Goal: Information Seeking & Learning: Learn about a topic

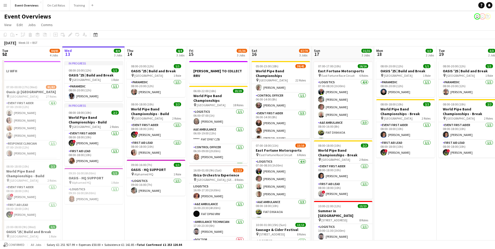
click at [5, 5] on app-icon "Menu" at bounding box center [5, 5] width 4 height 4
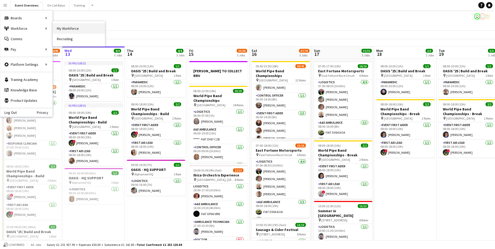
click at [58, 27] on link "My Workforce" at bounding box center [79, 28] width 52 height 10
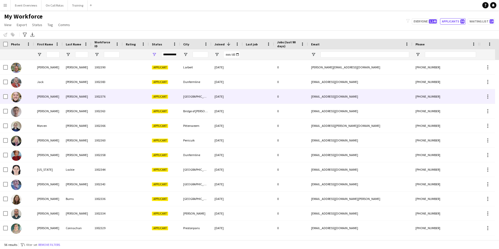
click at [121, 94] on div "1002376" at bounding box center [106, 96] width 31 height 14
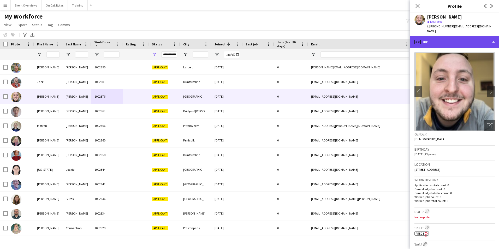
click at [439, 39] on div "profile Bio" at bounding box center [454, 42] width 89 height 13
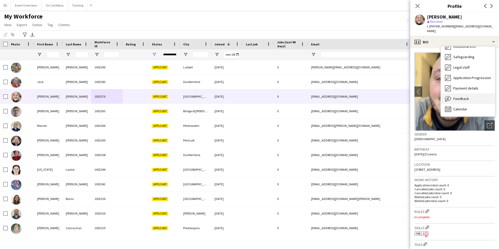
click at [462, 98] on div "Feedback Feedback" at bounding box center [468, 98] width 54 height 10
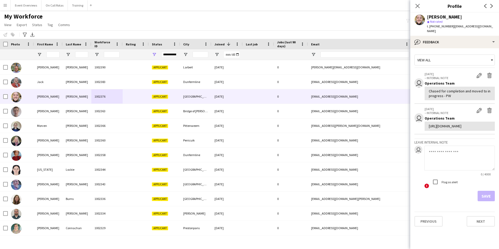
click at [439, 55] on div "View all" at bounding box center [452, 60] width 75 height 10
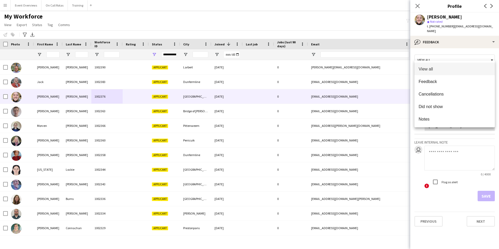
click at [430, 41] on div at bounding box center [249, 124] width 499 height 249
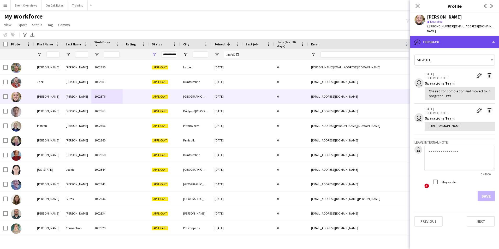
click at [430, 38] on div "bubble-pencil Feedback" at bounding box center [454, 42] width 89 height 13
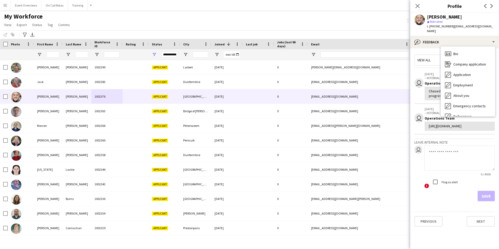
click at [460, 50] on div "Bio Bio" at bounding box center [468, 54] width 54 height 10
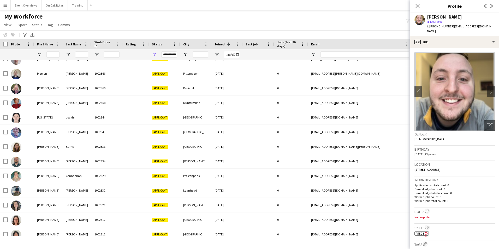
click at [419, 2] on div "Close pop-in" at bounding box center [417, 6] width 15 height 12
click at [418, 4] on icon "Close pop-in" at bounding box center [417, 5] width 5 height 5
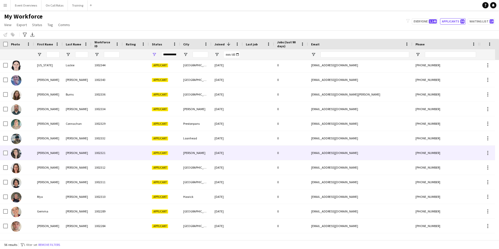
click at [50, 148] on div "[PERSON_NAME]" at bounding box center [48, 153] width 29 height 14
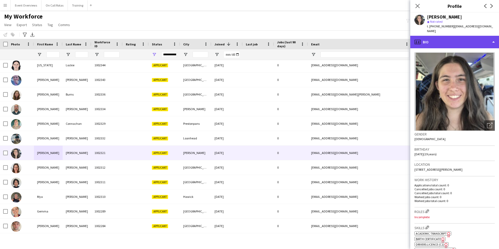
click at [439, 36] on div "profile Bio" at bounding box center [454, 42] width 89 height 13
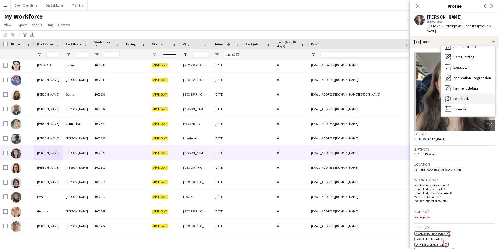
click at [462, 93] on div "Feedback Feedback" at bounding box center [468, 98] width 54 height 10
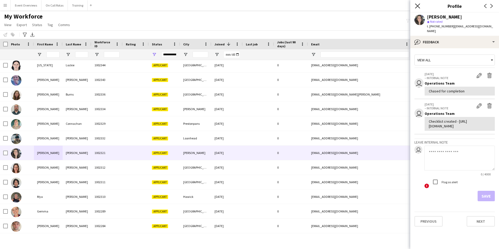
click at [418, 6] on icon "Close pop-in" at bounding box center [417, 5] width 5 height 5
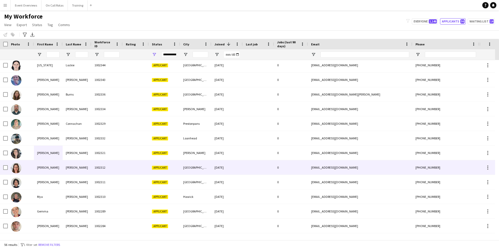
click at [100, 170] on div "1002312" at bounding box center [106, 167] width 31 height 14
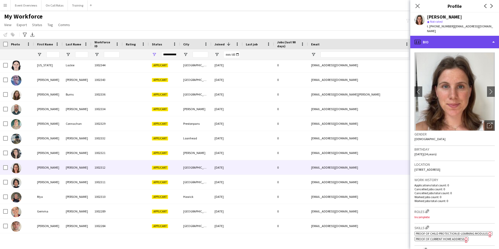
click at [442, 41] on div "profile Bio" at bounding box center [454, 42] width 89 height 13
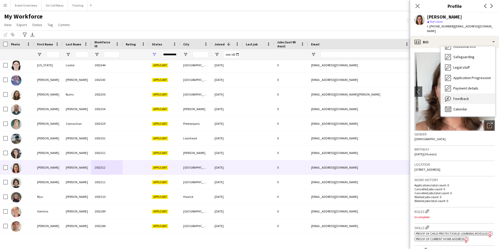
click at [465, 96] on span "Feedback" at bounding box center [461, 98] width 16 height 5
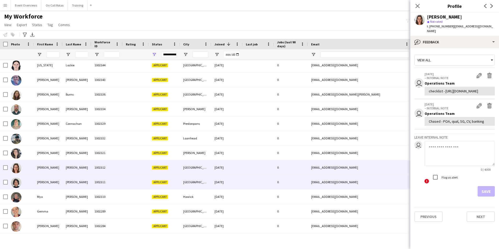
click at [122, 181] on div "1002311" at bounding box center [106, 182] width 31 height 14
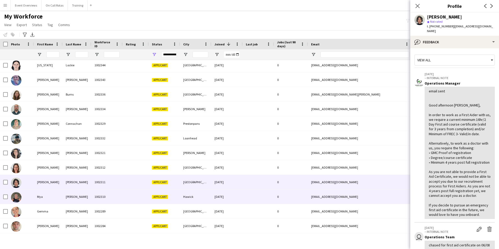
click at [115, 197] on div "1002310" at bounding box center [106, 196] width 31 height 14
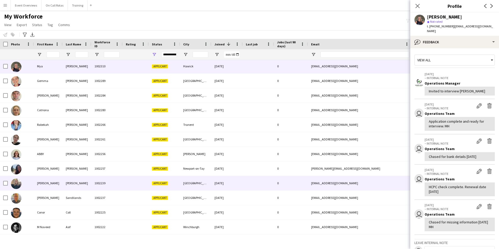
click at [109, 184] on div "1002239" at bounding box center [106, 183] width 31 height 14
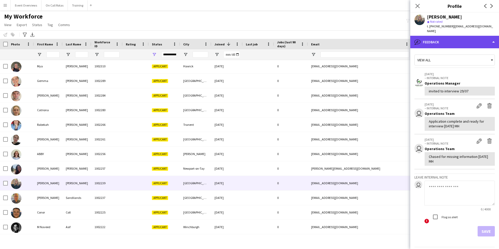
click at [450, 40] on div "bubble-pencil Feedback" at bounding box center [454, 42] width 89 height 13
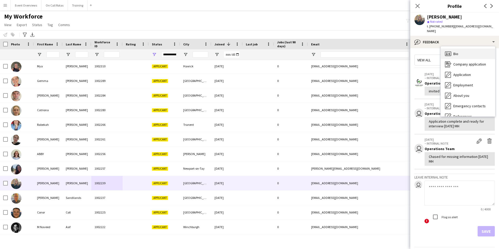
click at [453, 51] on span "Bio" at bounding box center [455, 53] width 5 height 5
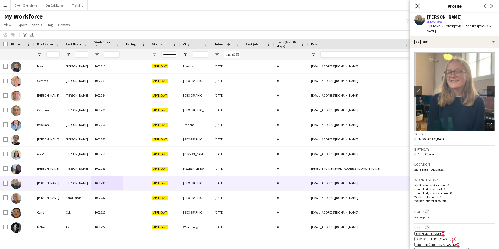
click at [419, 7] on icon "Close pop-in" at bounding box center [417, 5] width 5 height 5
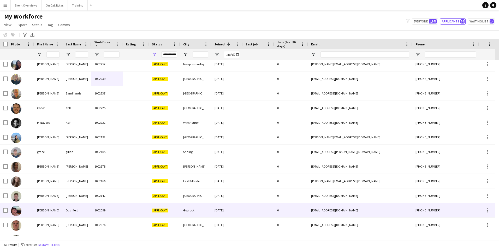
scroll to position [357, 0]
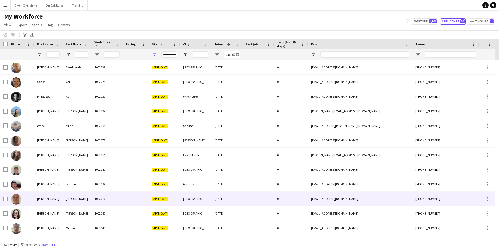
click at [117, 195] on div "1002076" at bounding box center [106, 199] width 31 height 14
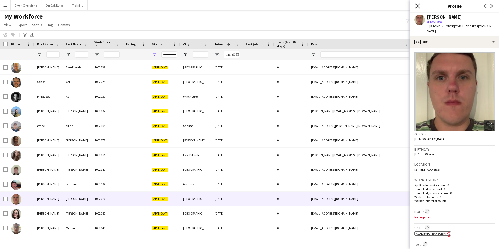
click at [417, 7] on icon at bounding box center [417, 5] width 5 height 5
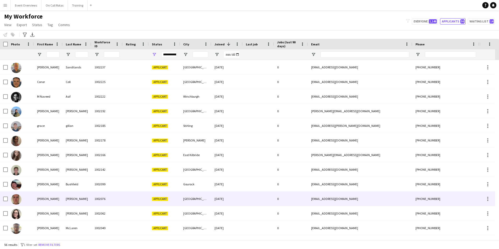
click at [80, 199] on div "[PERSON_NAME]" at bounding box center [77, 199] width 29 height 14
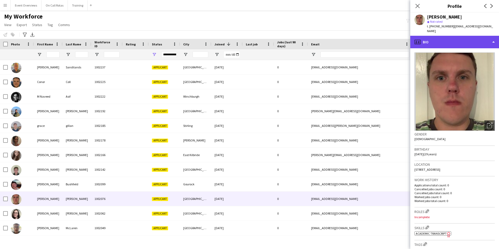
click at [442, 36] on div "profile Bio" at bounding box center [454, 42] width 89 height 13
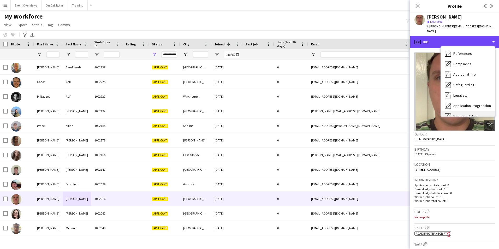
scroll to position [91, 0]
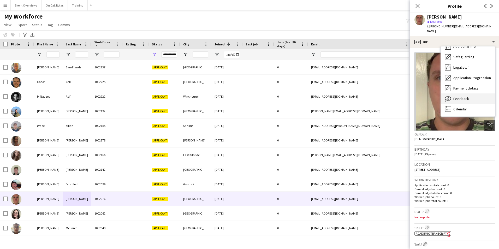
click at [458, 96] on span "Feedback" at bounding box center [461, 98] width 16 height 5
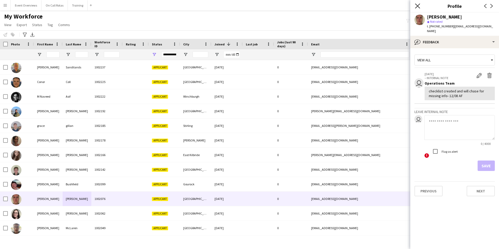
click at [419, 8] on icon "Close pop-in" at bounding box center [417, 5] width 5 height 5
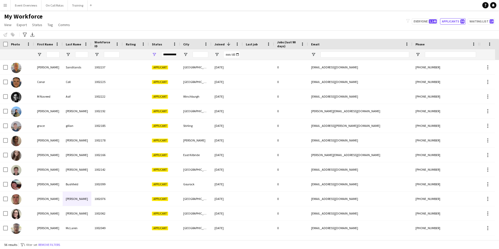
click at [7, 4] on app-icon "Menu" at bounding box center [5, 5] width 4 height 4
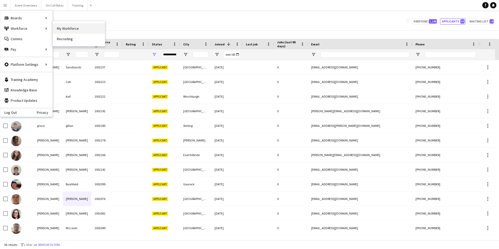
click at [62, 29] on link "My Workforce" at bounding box center [79, 28] width 52 height 10
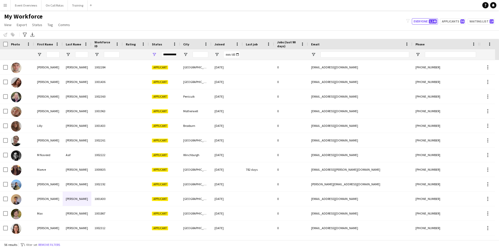
type input "**********"
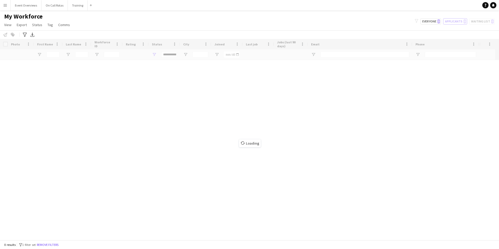
scroll to position [0, 0]
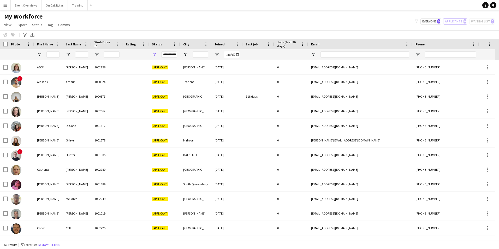
click at [6, 8] on button "Menu" at bounding box center [5, 5] width 10 height 10
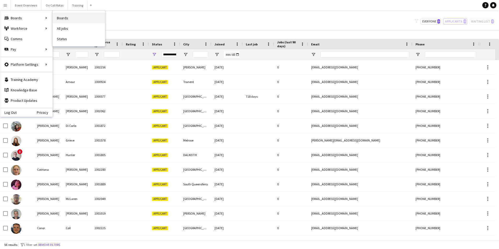
click at [69, 17] on link "Boards" at bounding box center [79, 18] width 52 height 10
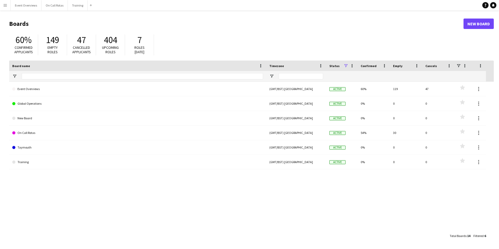
click at [6, 6] on app-icon "Menu" at bounding box center [5, 5] width 4 height 4
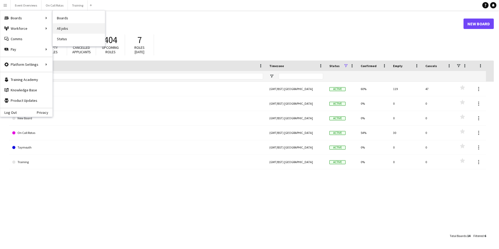
click at [56, 26] on link "All jobs" at bounding box center [79, 28] width 52 height 10
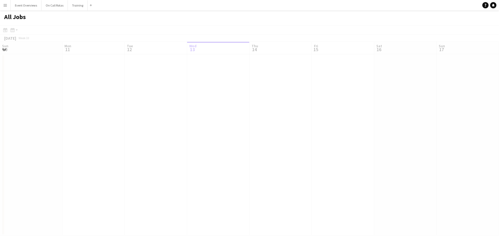
scroll to position [0, 125]
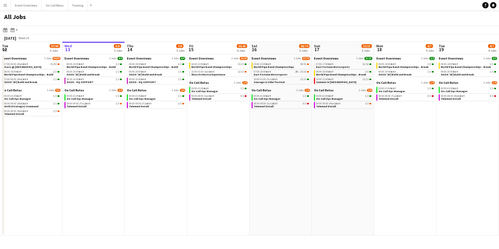
click at [3, 31] on icon at bounding box center [5, 30] width 4 height 4
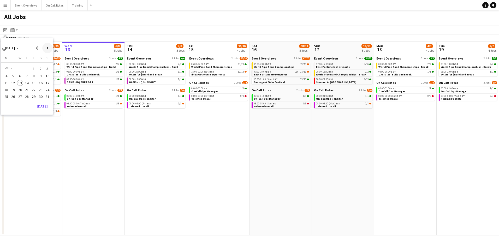
click at [48, 49] on span "Next month" at bounding box center [47, 48] width 10 height 10
click at [22, 73] on span "1" at bounding box center [20, 75] width 6 height 6
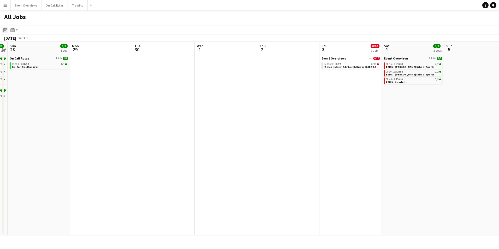
click at [4, 31] on icon "Date picker" at bounding box center [5, 30] width 4 height 4
click at [7, 87] on span "13" at bounding box center [6, 88] width 6 height 6
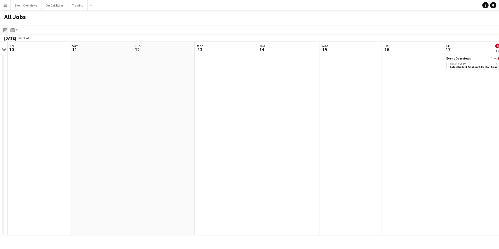
click at [6, 31] on icon at bounding box center [5, 31] width 2 height 2
click at [4, 92] on button "20" at bounding box center [6, 95] width 7 height 7
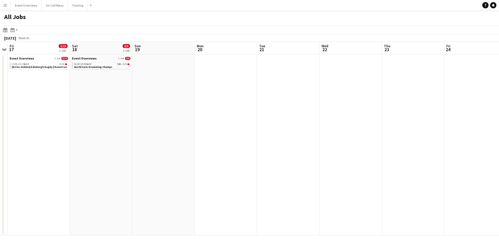
click at [4, 30] on icon "Date picker" at bounding box center [5, 30] width 4 height 4
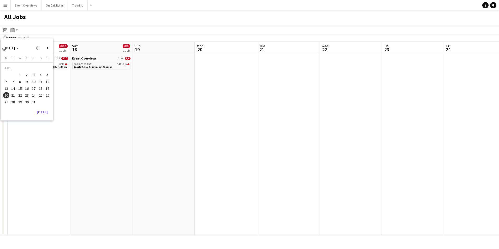
click at [5, 100] on span "27" at bounding box center [6, 102] width 6 height 6
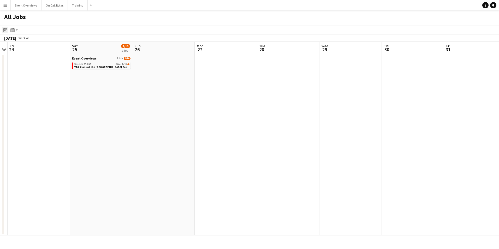
click at [5, 29] on icon at bounding box center [5, 30] width 4 height 4
click at [46, 48] on span "Next month" at bounding box center [47, 48] width 10 height 10
click at [39, 68] on span "1" at bounding box center [41, 68] width 6 height 7
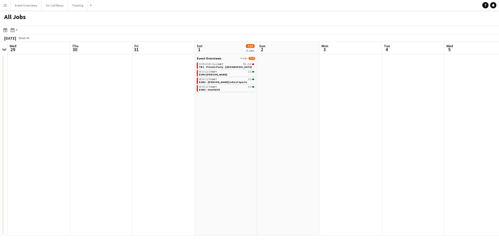
click at [4, 5] on app-icon "Menu" at bounding box center [5, 5] width 4 height 4
click at [10, 112] on link "Log Out" at bounding box center [8, 112] width 16 height 4
